Goal: Information Seeking & Learning: Learn about a topic

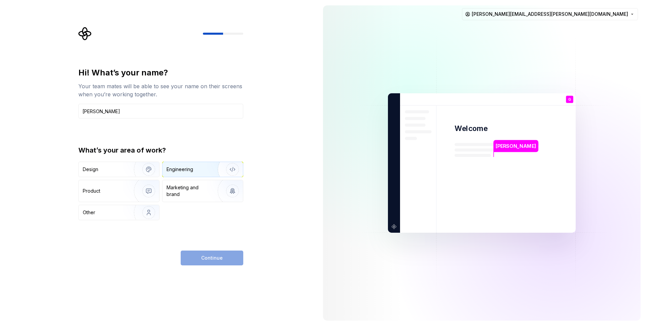
type input "[PERSON_NAME]"
click at [214, 171] on img "button" at bounding box center [228, 169] width 43 height 45
click at [217, 261] on button "Continue" at bounding box center [212, 257] width 63 height 15
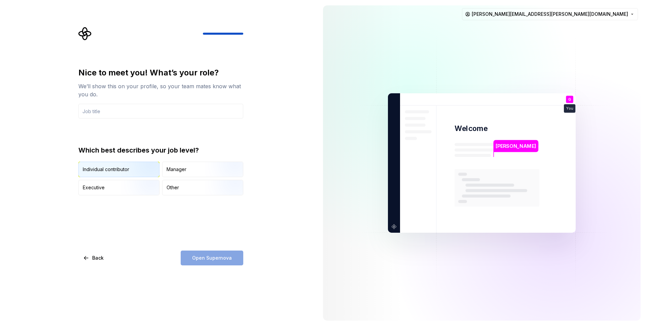
click at [119, 174] on div "Individual contributor" at bounding box center [119, 169] width 80 height 15
click at [192, 253] on div "Open Supernova" at bounding box center [212, 257] width 63 height 15
click at [159, 117] on input "text" at bounding box center [160, 111] width 165 height 15
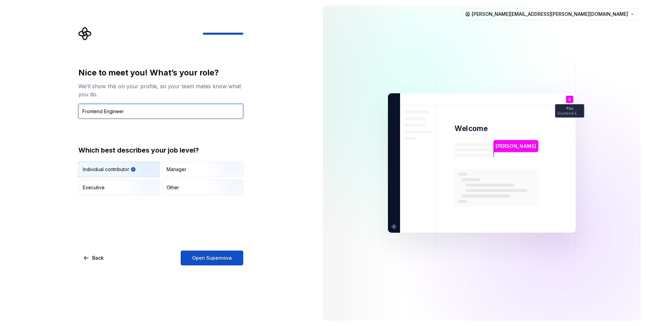
type input "Frontend Engineer"
click at [226, 266] on div "Nice to meet you! What’s your role? We’ll show this on your profile, so your te…" at bounding box center [159, 163] width 318 height 326
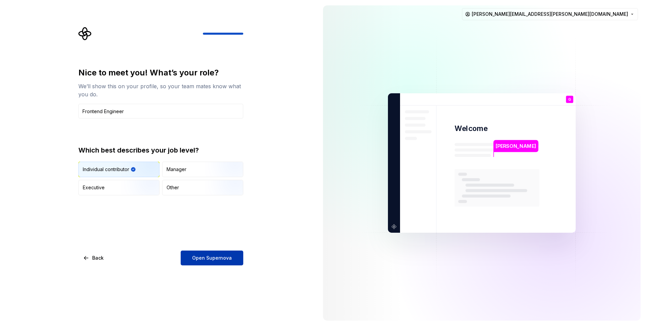
click at [226, 256] on span "Open Supernova" at bounding box center [212, 257] width 40 height 7
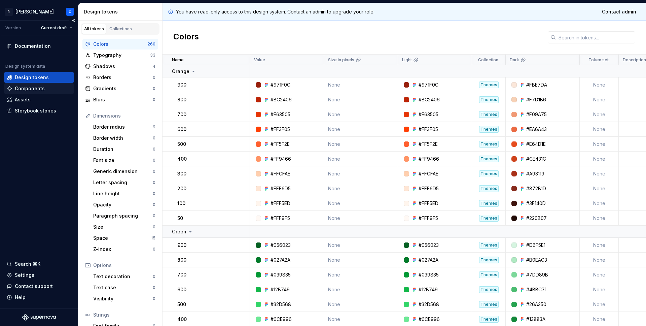
click at [45, 87] on div "Components" at bounding box center [39, 88] width 65 height 7
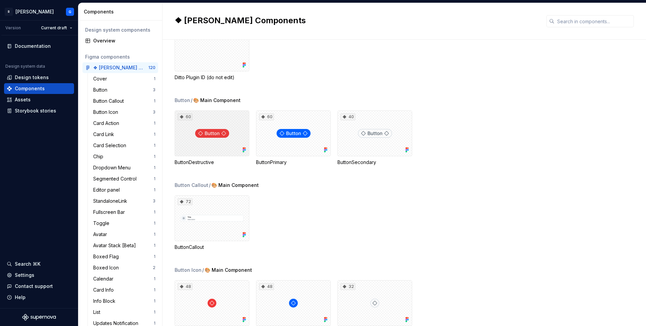
scroll to position [104, 0]
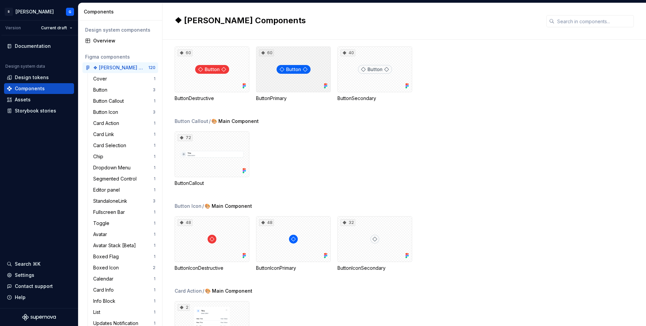
click at [312, 76] on div "60" at bounding box center [293, 69] width 75 height 46
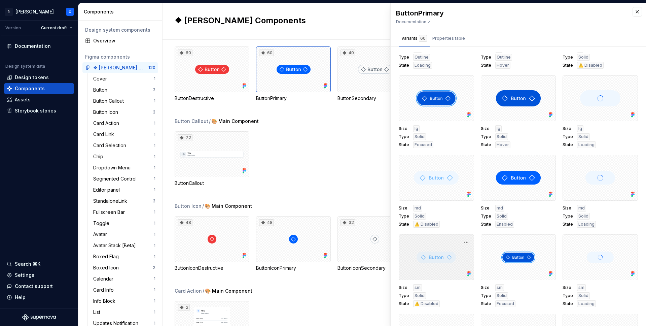
scroll to position [1066, 0]
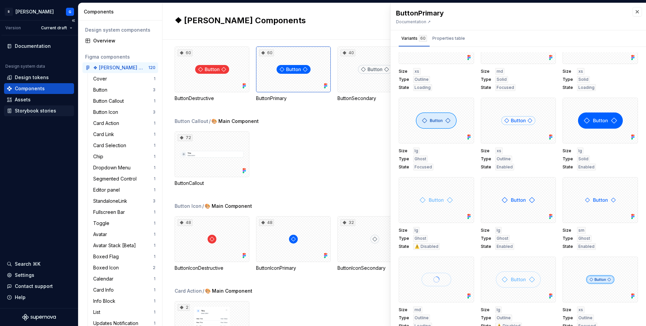
click at [51, 106] on div "Storybook stories" at bounding box center [39, 110] width 70 height 11
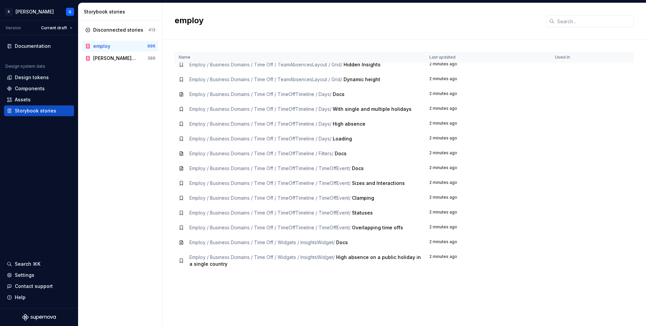
scroll to position [1326, 0]
